Goal: Task Accomplishment & Management: Use online tool/utility

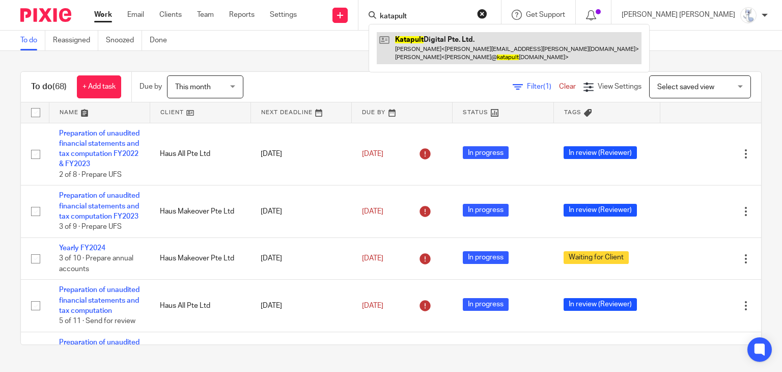
type input "katapult"
click at [492, 54] on link at bounding box center [509, 48] width 265 height 32
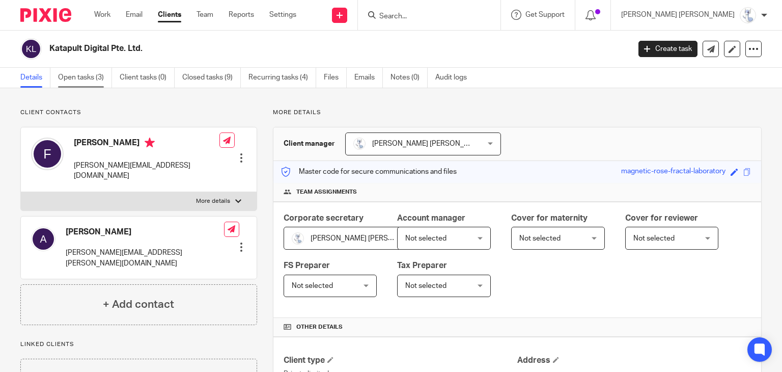
click at [76, 78] on link "Open tasks (3)" at bounding box center [85, 78] width 54 height 20
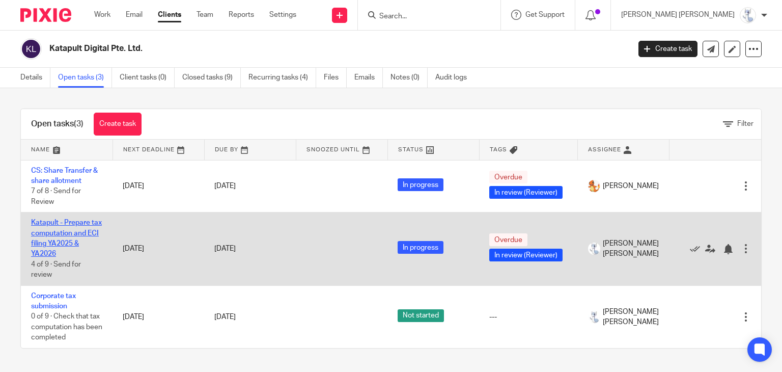
click at [75, 223] on link "Katapult - Prepare tax computation and ECI filing YA2025 & YA2026" at bounding box center [66, 238] width 71 height 38
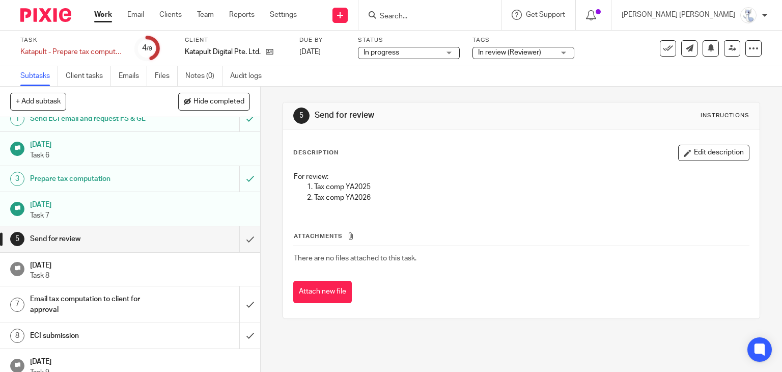
scroll to position [21, 0]
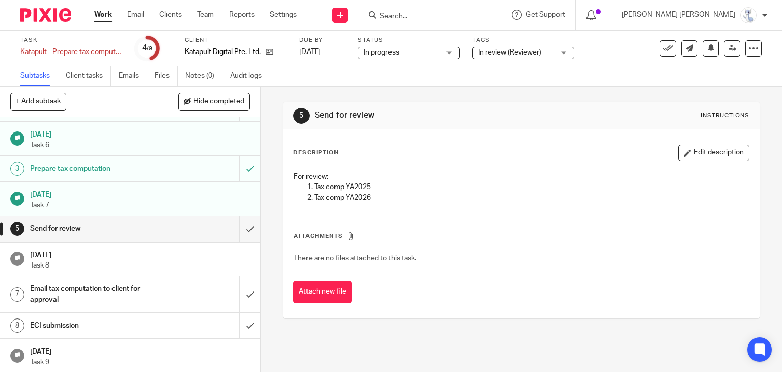
click at [101, 294] on h1 "Email tax computation to client for approval" at bounding box center [96, 294] width 133 height 26
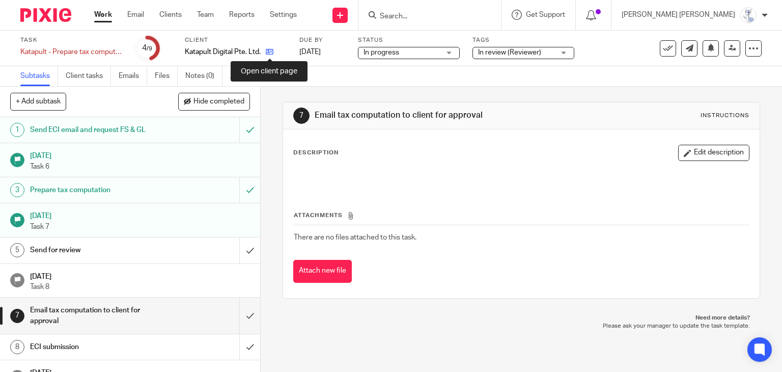
click at [269, 51] on icon at bounding box center [270, 52] width 8 height 8
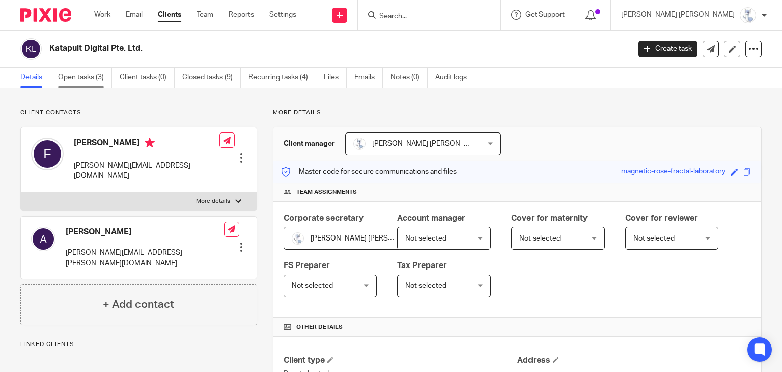
click at [93, 71] on link "Open tasks (3)" at bounding box center [85, 78] width 54 height 20
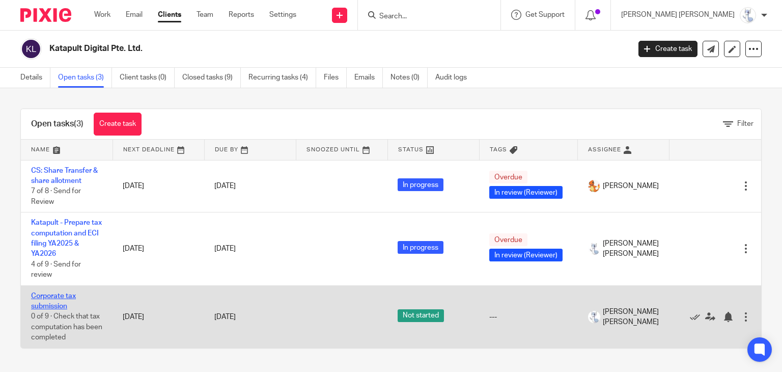
click at [45, 295] on link "Corporate tax submission" at bounding box center [53, 300] width 45 height 17
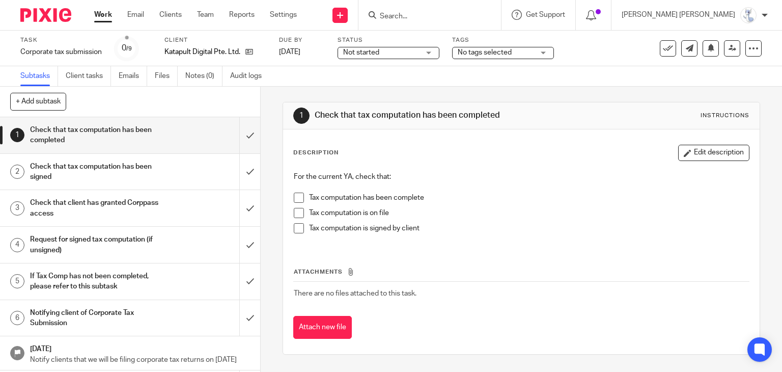
click at [66, 284] on h1 "If Tax Comp has not been completed, please refer to this subtask" at bounding box center [96, 281] width 133 height 26
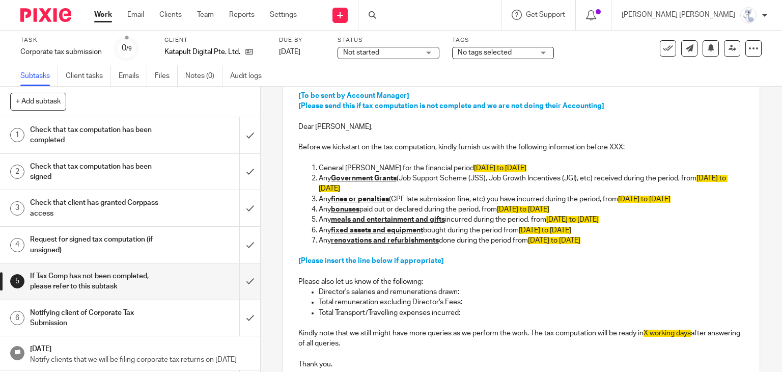
scroll to position [153, 0]
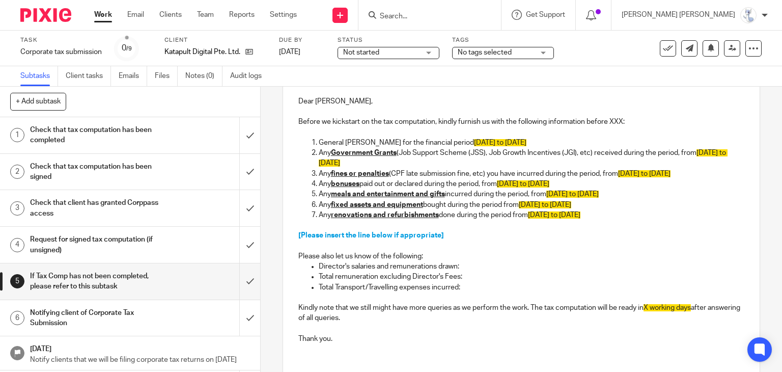
click at [137, 305] on h1 "Notifying client of Corporate Tax Submission" at bounding box center [96, 318] width 133 height 26
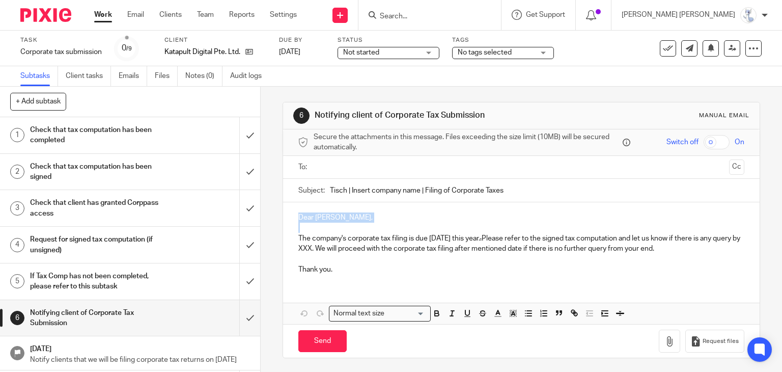
drag, startPoint x: 295, startPoint y: 215, endPoint x: 347, endPoint y: 229, distance: 53.9
click at [347, 229] on div "Dear Francis, The company's corporate tax filing is due 30 November this year. …" at bounding box center [521, 242] width 477 height 80
click at [319, 225] on p at bounding box center [521, 228] width 447 height 10
click at [298, 218] on p "Dear Francis," at bounding box center [521, 217] width 447 height 10
drag, startPoint x: 295, startPoint y: 217, endPoint x: 354, endPoint y: 215, distance: 59.1
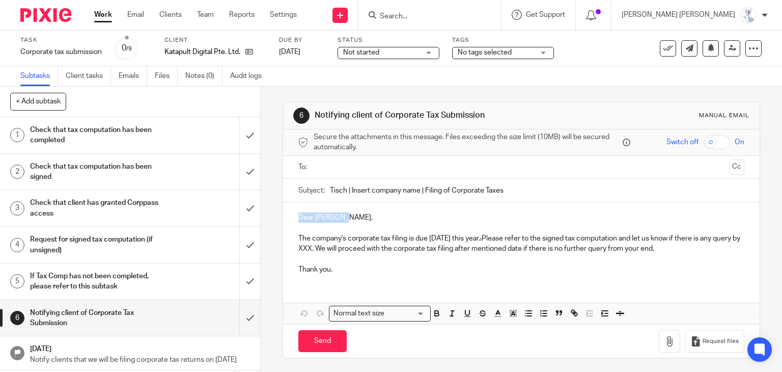
click at [354, 215] on p "Dear Francis," at bounding box center [521, 217] width 447 height 10
copy p "Dear Francis,"
drag, startPoint x: 296, startPoint y: 236, endPoint x: 502, endPoint y: 237, distance: 205.7
click at [502, 237] on p "The company's corporate tax filing is due 30 November this year. . Please refer…" at bounding box center [521, 243] width 447 height 21
copy p "The company's corporate tax filing is due 30 November this year."
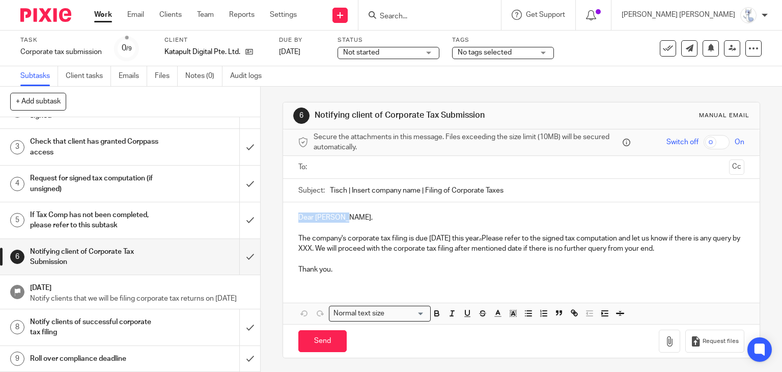
scroll to position [71, 0]
drag, startPoint x: 515, startPoint y: 192, endPoint x: 325, endPoint y: 192, distance: 190.5
click at [325, 192] on div "Subject: Tisch | Insert company name | Filing of Corporate Taxes" at bounding box center [521, 190] width 447 height 23
click at [326, 226] on p at bounding box center [521, 228] width 447 height 10
click at [344, 221] on p "Dear Francis," at bounding box center [521, 217] width 447 height 10
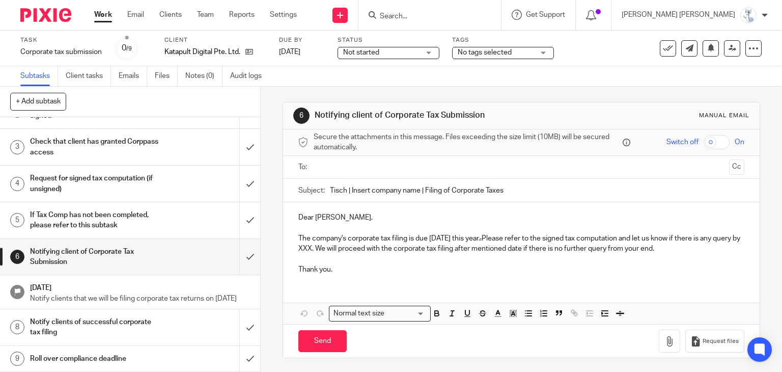
click at [323, 233] on p "The company's corporate tax filing is due 30 November this year. . Please refer…" at bounding box center [521, 243] width 447 height 21
click at [321, 231] on p at bounding box center [521, 228] width 447 height 10
click at [317, 255] on p at bounding box center [521, 259] width 447 height 10
click at [324, 224] on p at bounding box center [521, 228] width 447 height 10
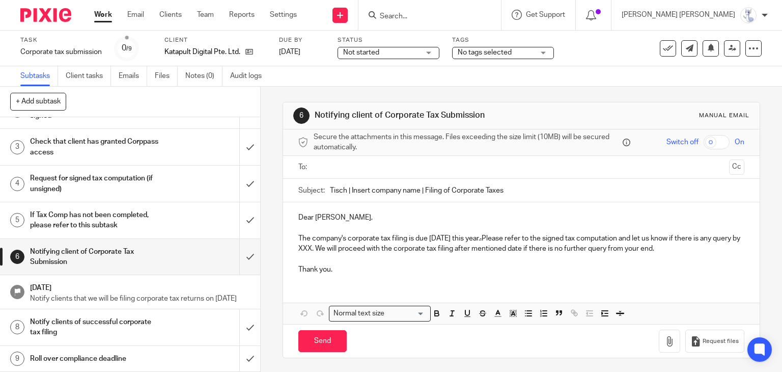
click at [351, 216] on p "Dear Francis," at bounding box center [521, 217] width 447 height 10
click at [340, 230] on p at bounding box center [521, 228] width 447 height 10
click at [326, 254] on p at bounding box center [521, 259] width 447 height 10
click at [323, 233] on p "The company's corporate tax filing is due 30 November this year. . Please refer…" at bounding box center [521, 243] width 447 height 21
click at [315, 256] on p at bounding box center [521, 259] width 447 height 10
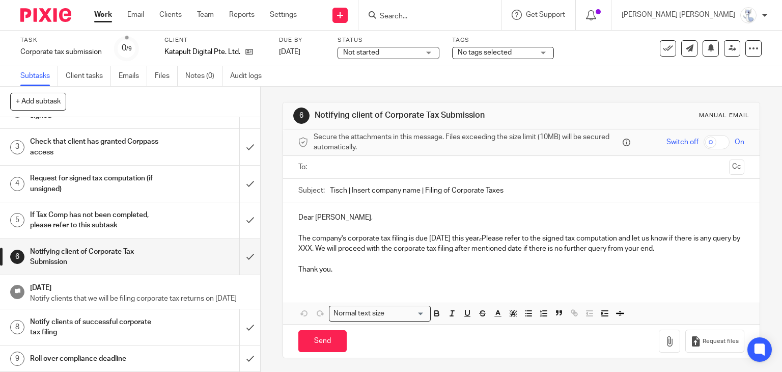
click at [312, 231] on p at bounding box center [521, 228] width 447 height 10
click at [307, 258] on p at bounding box center [521, 259] width 447 height 10
click at [304, 233] on p "The company's corporate tax filing is due 30 November this year. . Please refer…" at bounding box center [521, 243] width 447 height 21
click at [348, 217] on p "Dear Francis," at bounding box center [521, 217] width 447 height 10
click at [329, 226] on p at bounding box center [521, 228] width 447 height 10
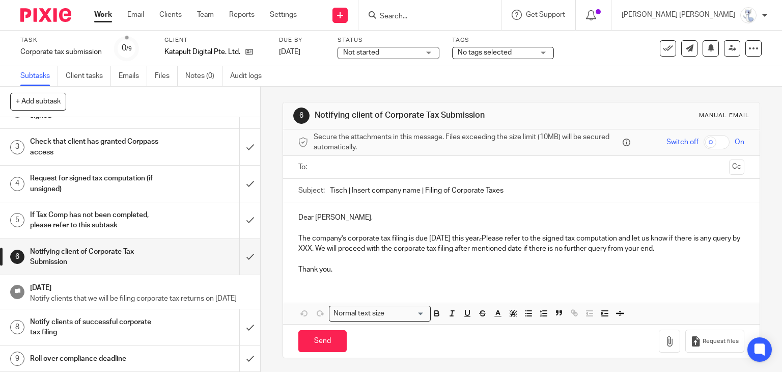
click at [320, 259] on p at bounding box center [521, 259] width 447 height 10
click at [355, 272] on p "Thank you." at bounding box center [521, 269] width 447 height 10
click at [367, 259] on p at bounding box center [521, 259] width 447 height 10
click at [346, 226] on p at bounding box center [521, 228] width 447 height 10
click at [351, 217] on p "Dear Francis," at bounding box center [521, 217] width 447 height 10
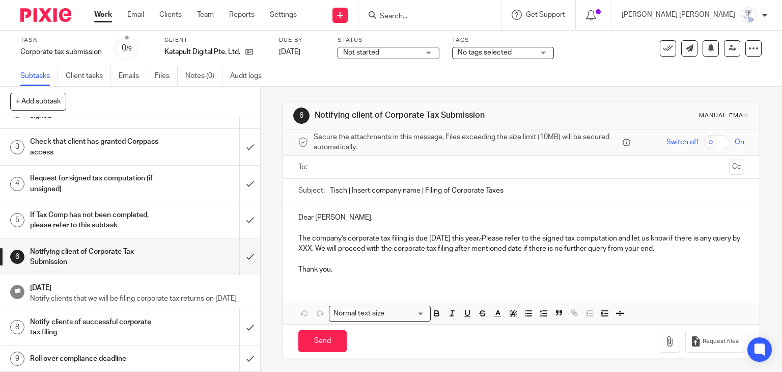
click at [320, 231] on p at bounding box center [521, 228] width 447 height 10
click at [313, 259] on p at bounding box center [521, 259] width 447 height 10
click at [325, 225] on p at bounding box center [521, 228] width 447 height 10
click at [306, 264] on p "Thank you." at bounding box center [521, 269] width 447 height 10
click at [319, 226] on p at bounding box center [521, 228] width 447 height 10
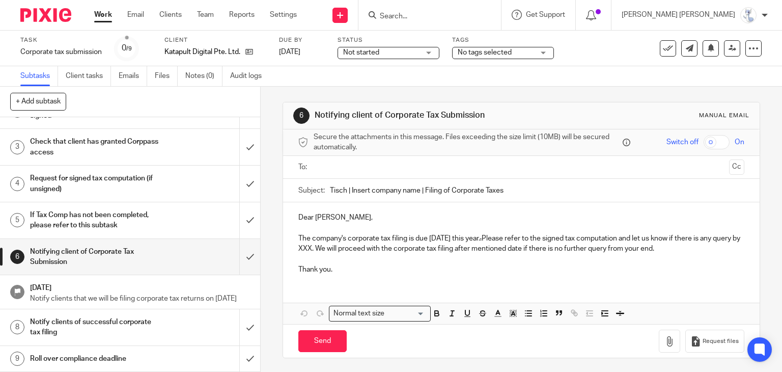
click at [305, 261] on p at bounding box center [521, 259] width 447 height 10
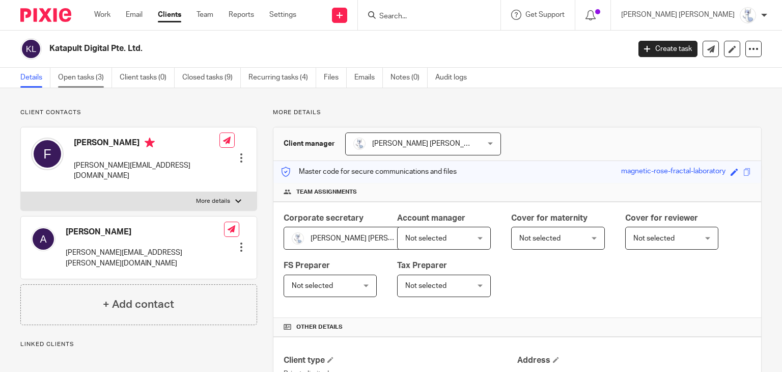
drag, startPoint x: 0, startPoint y: 0, endPoint x: 68, endPoint y: 77, distance: 102.5
click at [68, 77] on link "Open tasks (3)" at bounding box center [85, 78] width 54 height 20
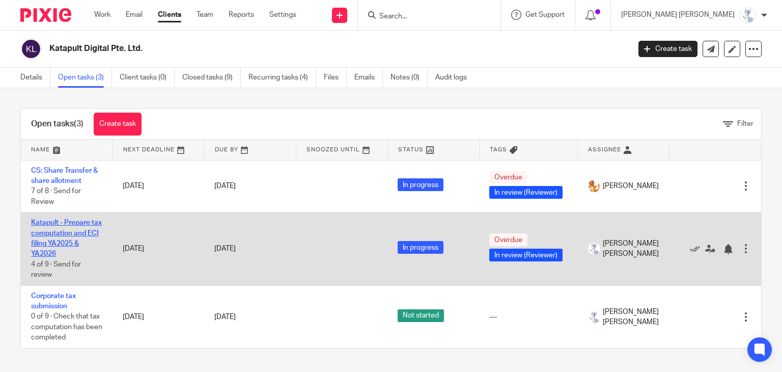
click at [76, 242] on link "Katapult - Prepare tax computation and ECI filing YA2025 & YA2026" at bounding box center [66, 238] width 71 height 38
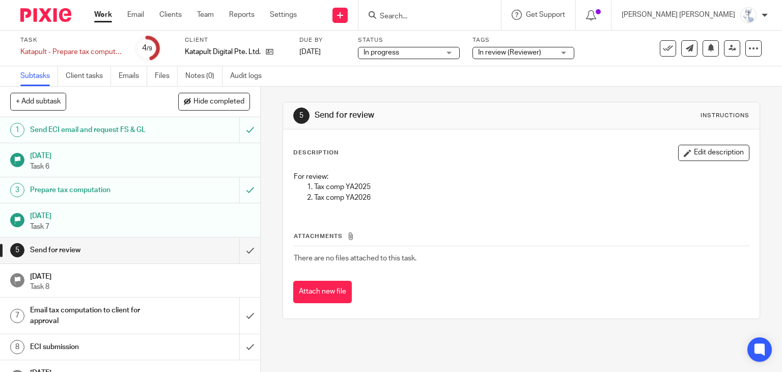
scroll to position [21, 0]
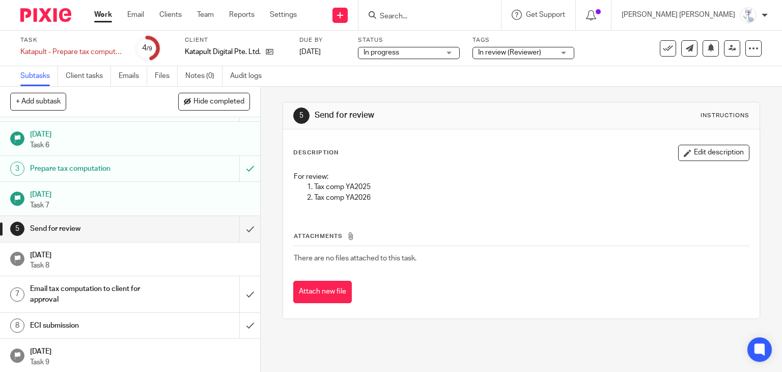
click at [94, 294] on h1 "Email tax computation to client for approval" at bounding box center [96, 294] width 133 height 26
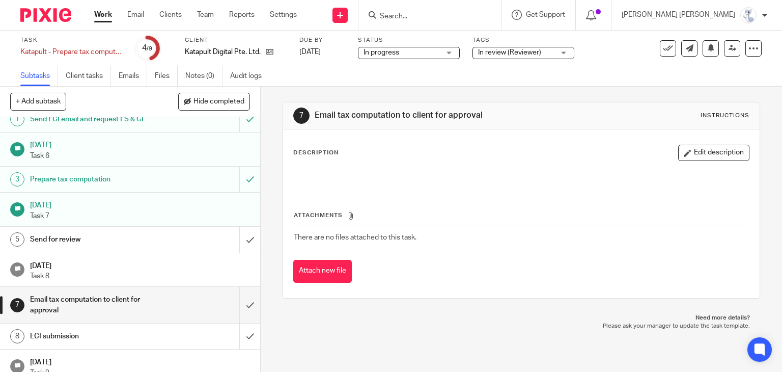
scroll to position [21, 0]
